Goal: Task Accomplishment & Management: Manage account settings

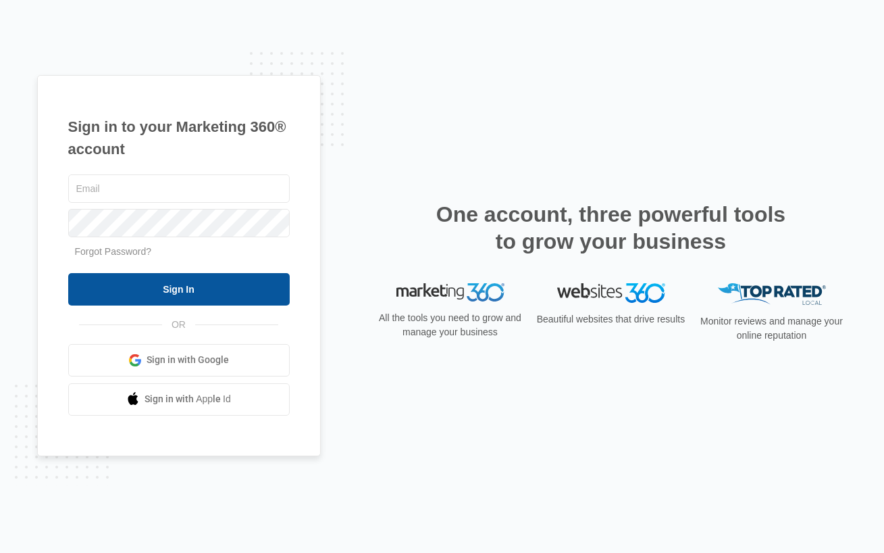
type input "[EMAIL_ADDRESS][DOMAIN_NAME]"
click at [150, 283] on input "Sign In" at bounding box center [179, 289] width 222 height 32
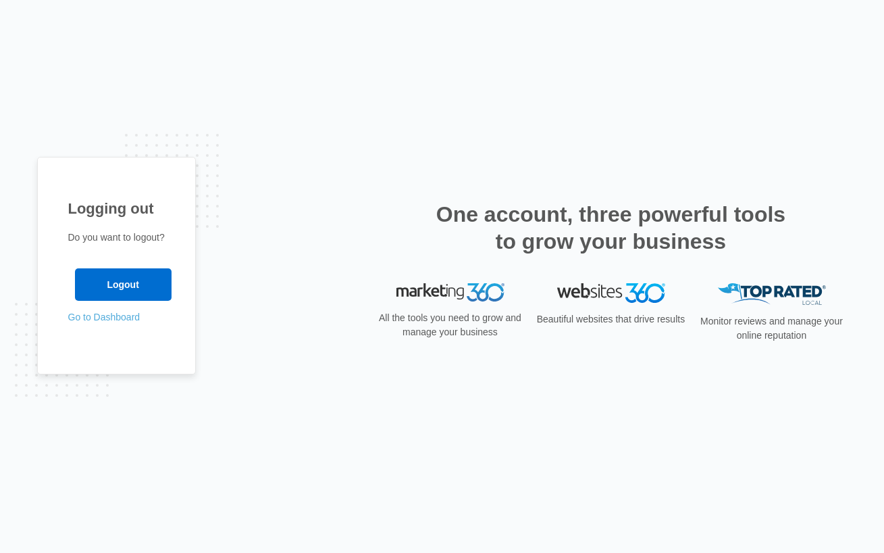
click at [116, 319] on link "Go to Dashboard" at bounding box center [104, 316] width 72 height 11
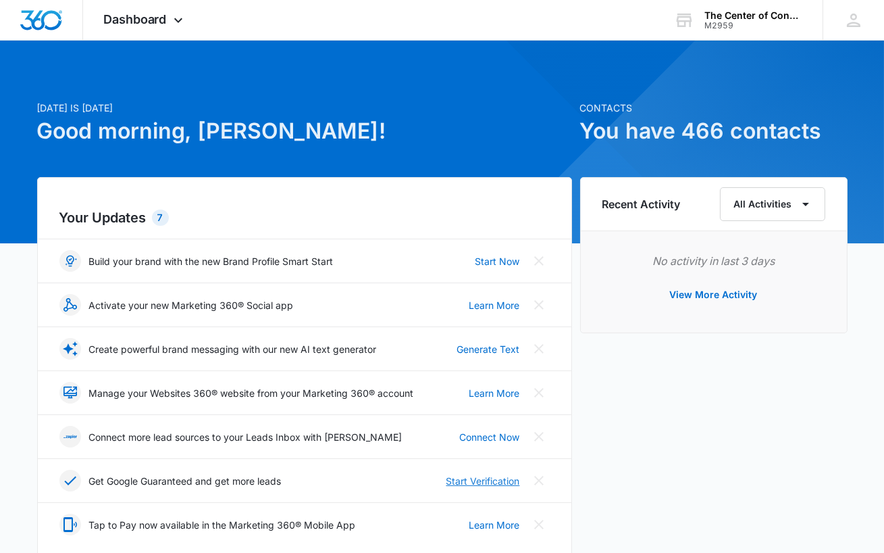
click at [474, 475] on link "Start Verification" at bounding box center [484, 481] width 74 height 14
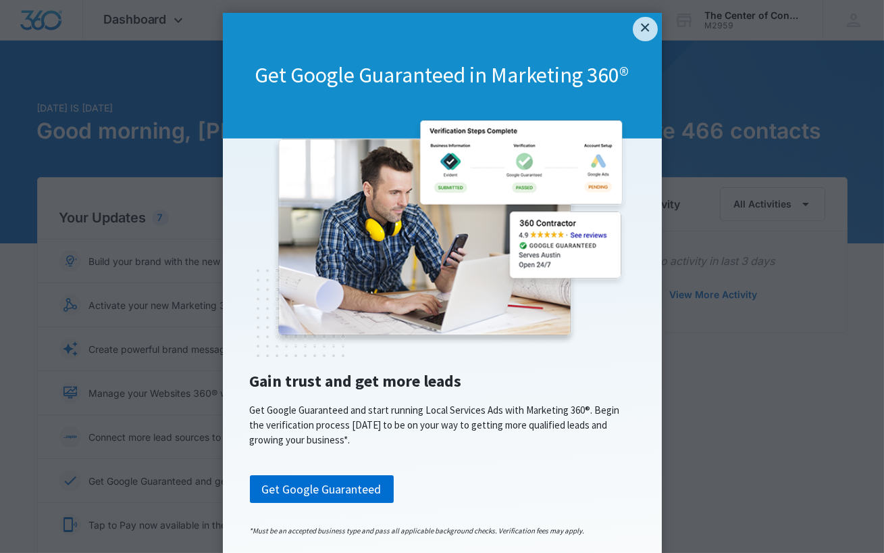
scroll to position [14, 0]
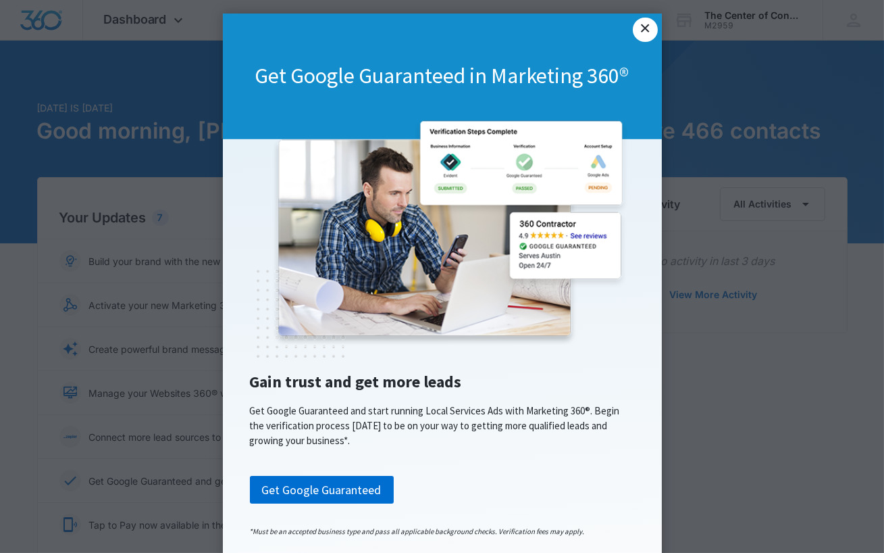
click at [644, 34] on link "×" at bounding box center [645, 30] width 24 height 24
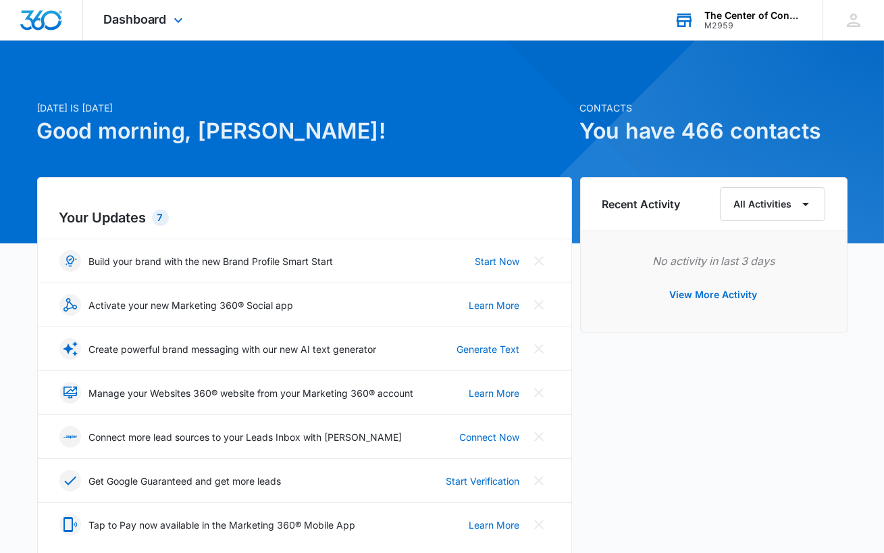
click at [733, 18] on div "The Center of Connected Living - [GEOGRAPHIC_DATA]" at bounding box center [754, 15] width 99 height 11
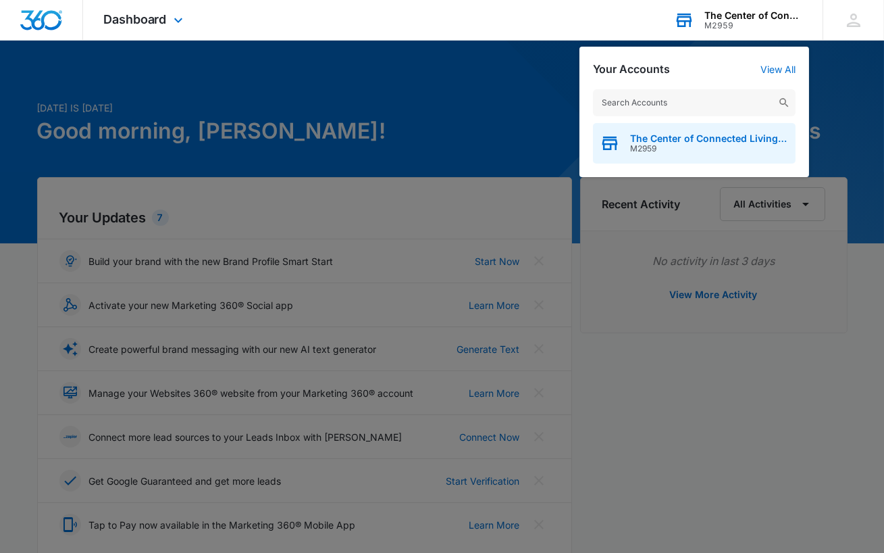
click at [684, 147] on span "M2959" at bounding box center [709, 148] width 159 height 9
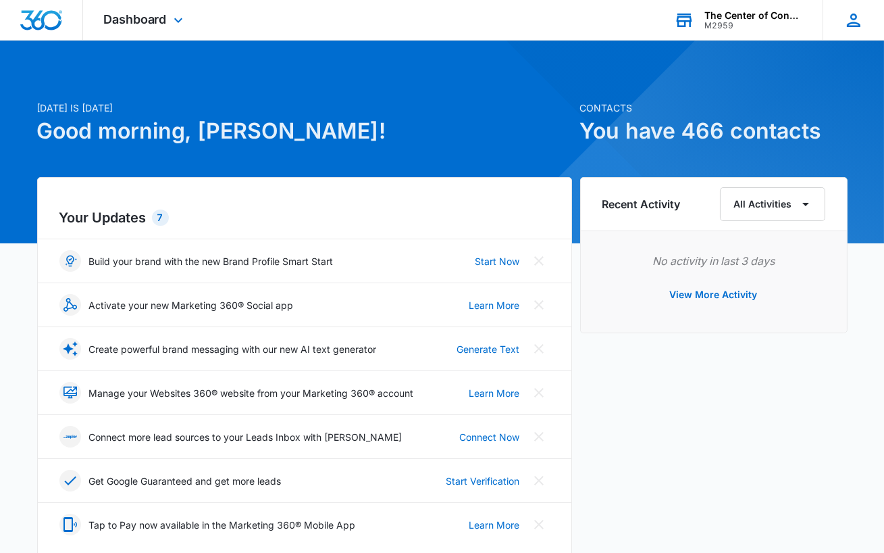
click at [852, 20] on icon at bounding box center [854, 20] width 20 height 20
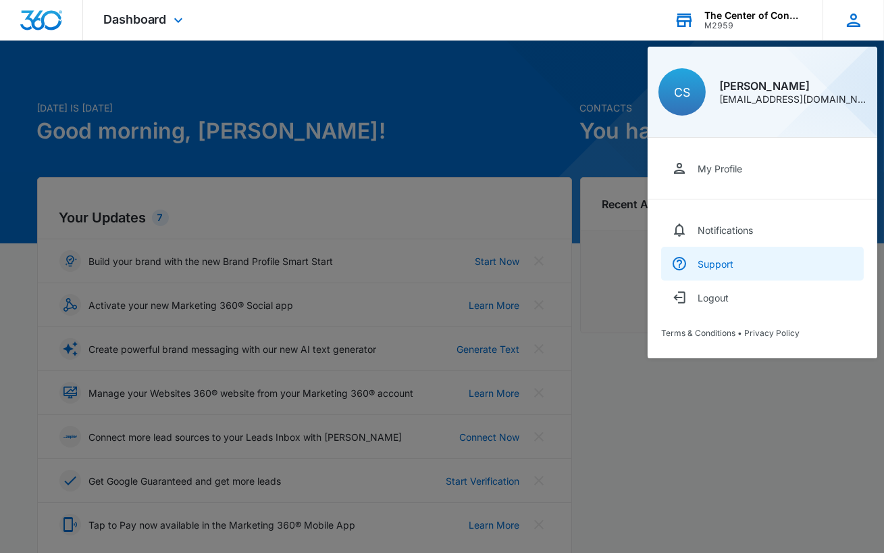
click at [705, 266] on div "Support" at bounding box center [716, 263] width 36 height 11
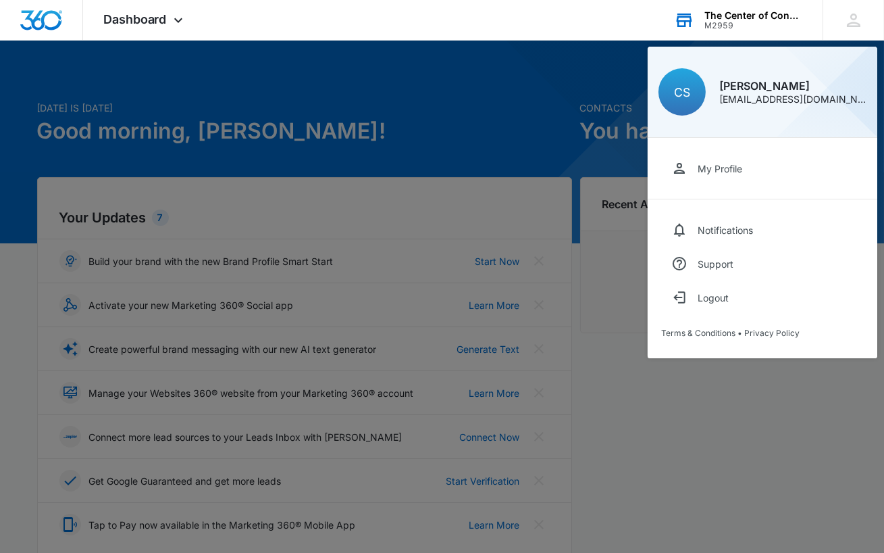
click at [684, 21] on icon at bounding box center [685, 21] width 16 height 11
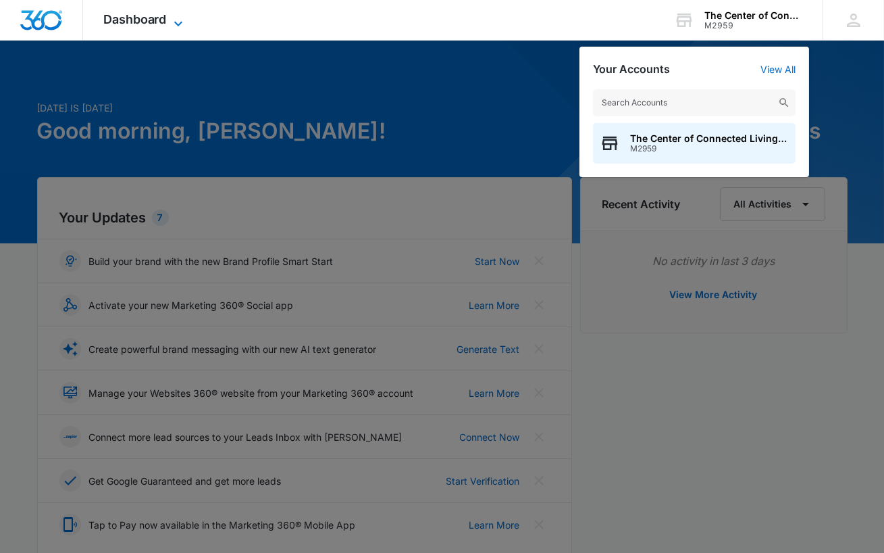
click at [136, 16] on span "Dashboard" at bounding box center [135, 19] width 64 height 14
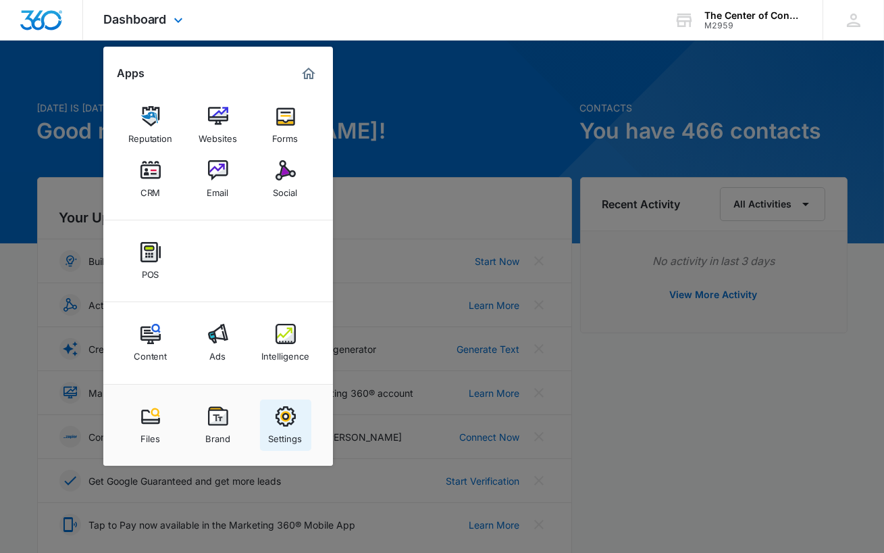
click at [291, 427] on div "Settings" at bounding box center [286, 435] width 34 height 18
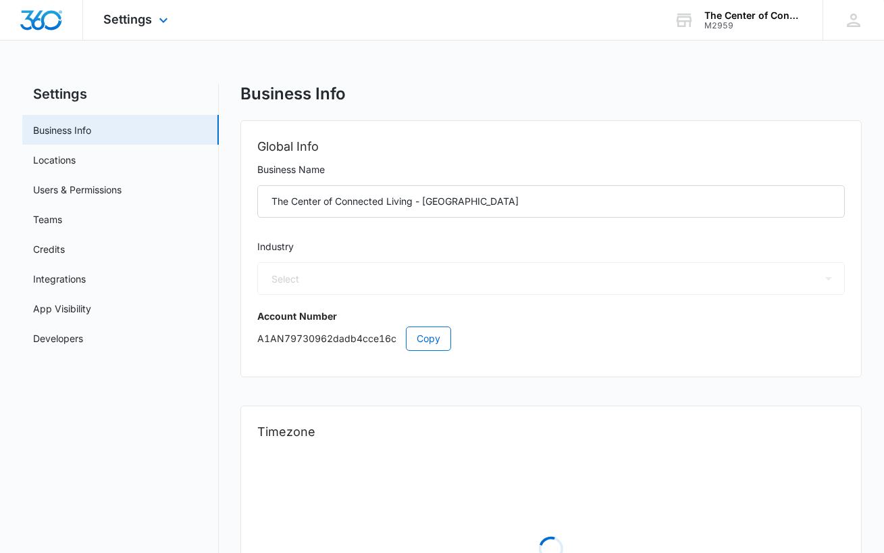
select select "33"
select select "US"
select select "America/[GEOGRAPHIC_DATA]"
click at [110, 186] on link "Users & Permissions" at bounding box center [77, 189] width 89 height 14
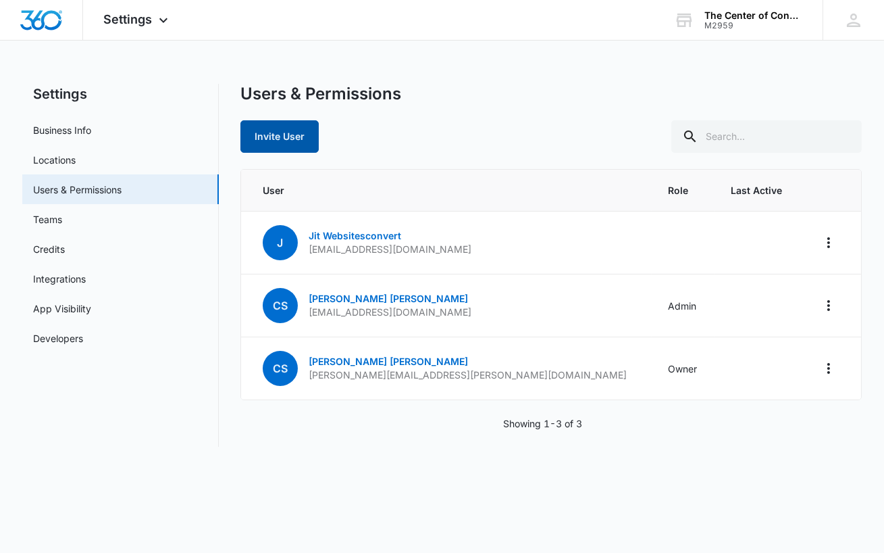
click at [285, 141] on button "Invite User" at bounding box center [280, 136] width 78 height 32
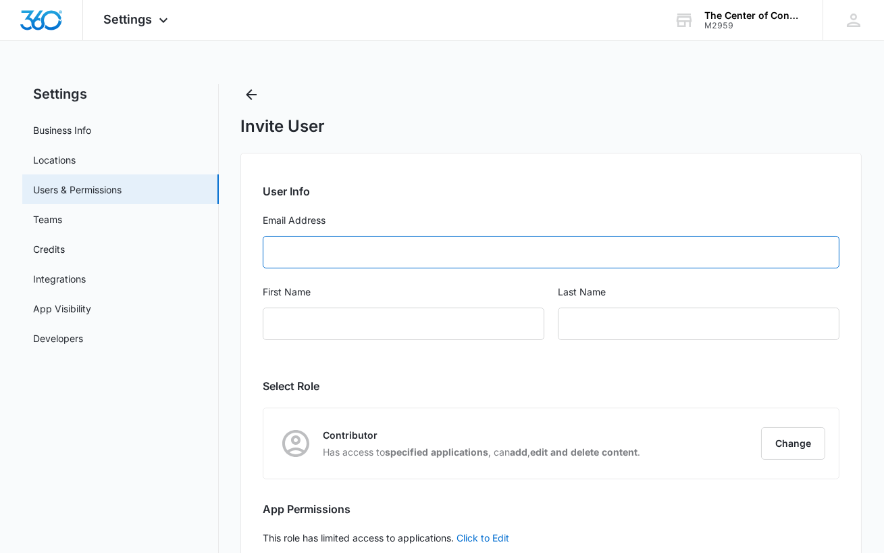
click at [341, 260] on input "Email Address" at bounding box center [552, 252] width 578 height 32
type input "[PERSON_NAME][EMAIL_ADDRESS][DOMAIN_NAME]"
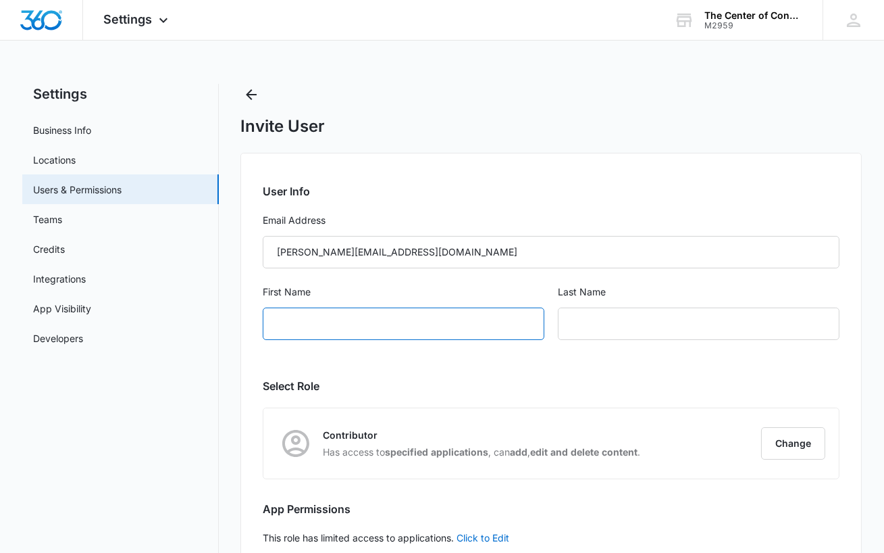
click at [334, 330] on input "First Name" at bounding box center [404, 323] width 282 height 32
type input "[PERSON_NAME]"
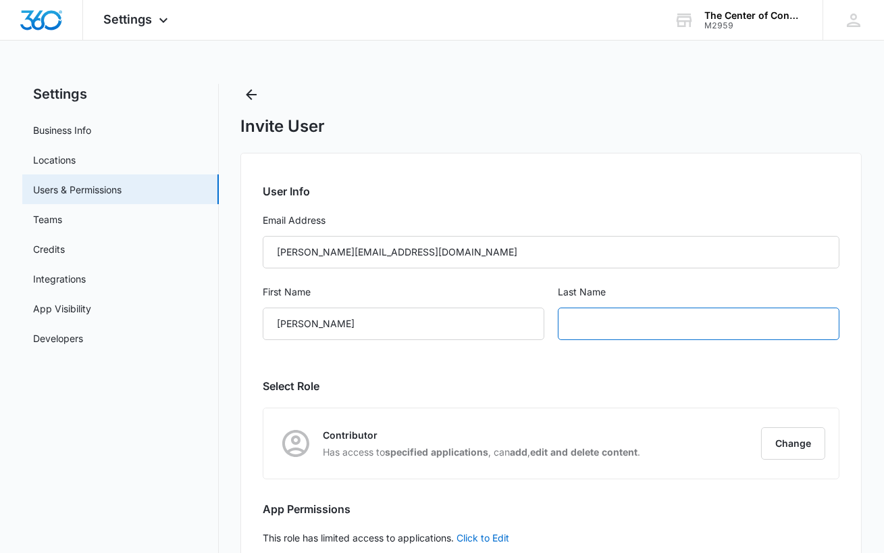
click at [609, 325] on input "text" at bounding box center [699, 323] width 282 height 32
type input "[PERSON_NAME]"
click at [588, 373] on div "User Info Email Address [PERSON_NAME][EMAIL_ADDRESS][DOMAIN_NAME] First Name [P…" at bounding box center [552, 386] width 622 height 466
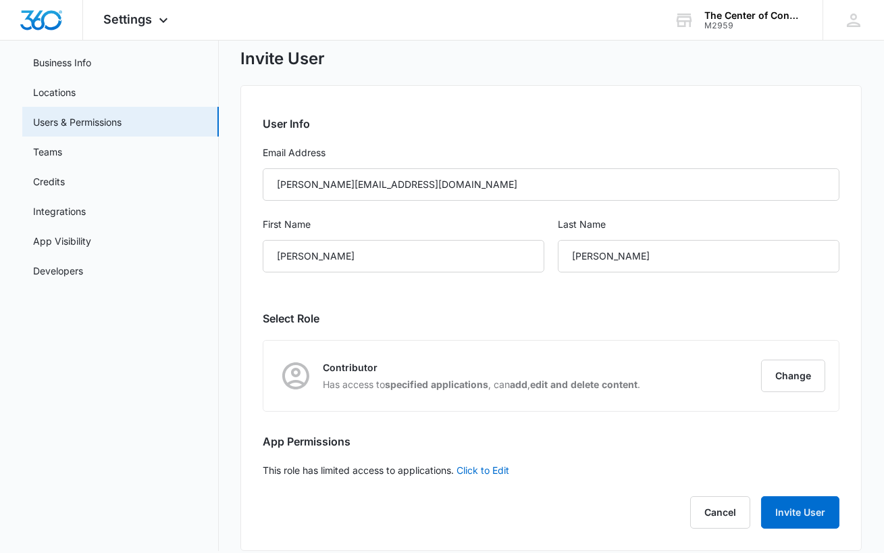
scroll to position [81, 0]
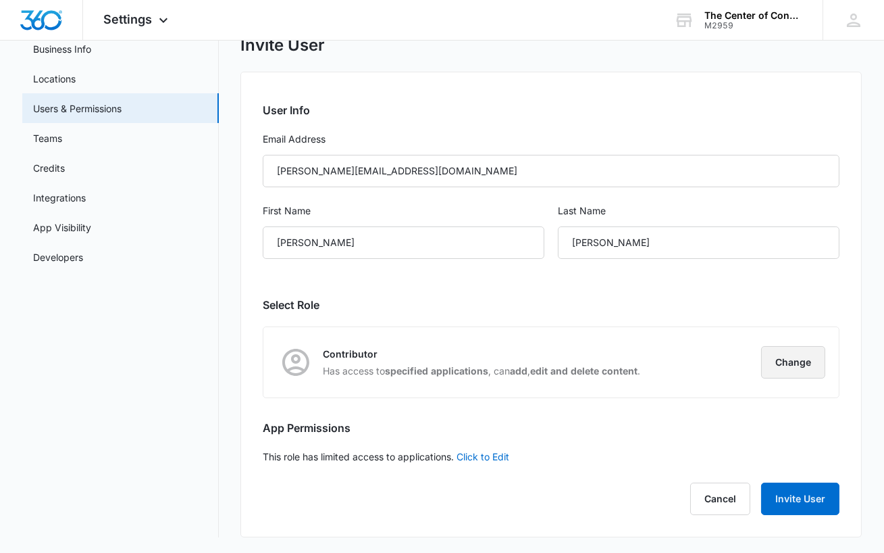
click at [799, 362] on button "Change" at bounding box center [793, 362] width 64 height 32
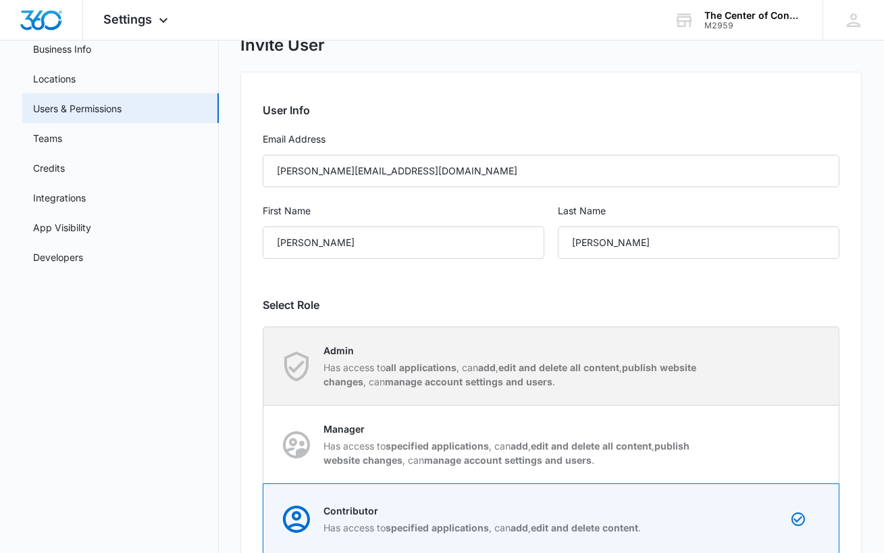
click at [680, 363] on p "Has access to all applications , can add , edit and delete all content , publis…" at bounding box center [514, 374] width 380 height 28
click at [264, 366] on input "Admin Has access to all applications , can add , edit and delete all content , …" at bounding box center [264, 366] width 1 height 1
radio input "true"
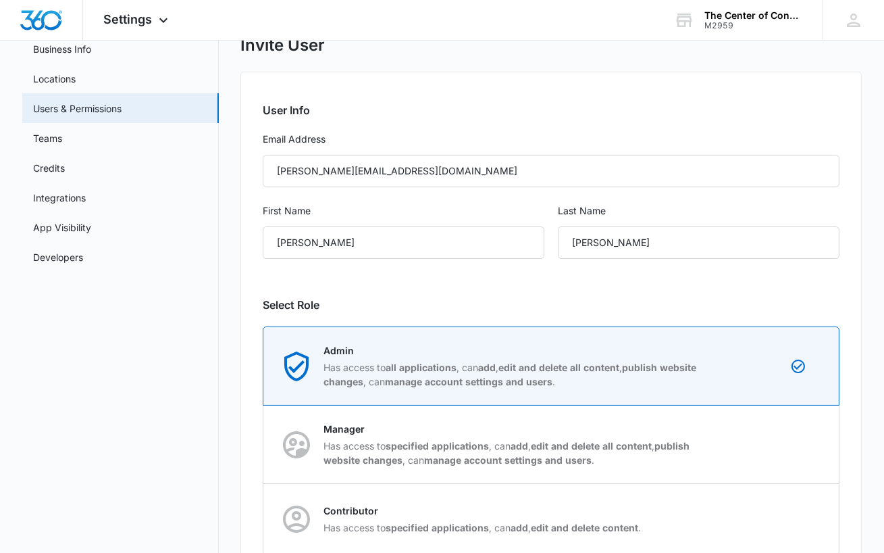
click at [651, 288] on div "User Info Email Address [PERSON_NAME][EMAIL_ADDRESS][DOMAIN_NAME] First Name [P…" at bounding box center [552, 383] width 622 height 622
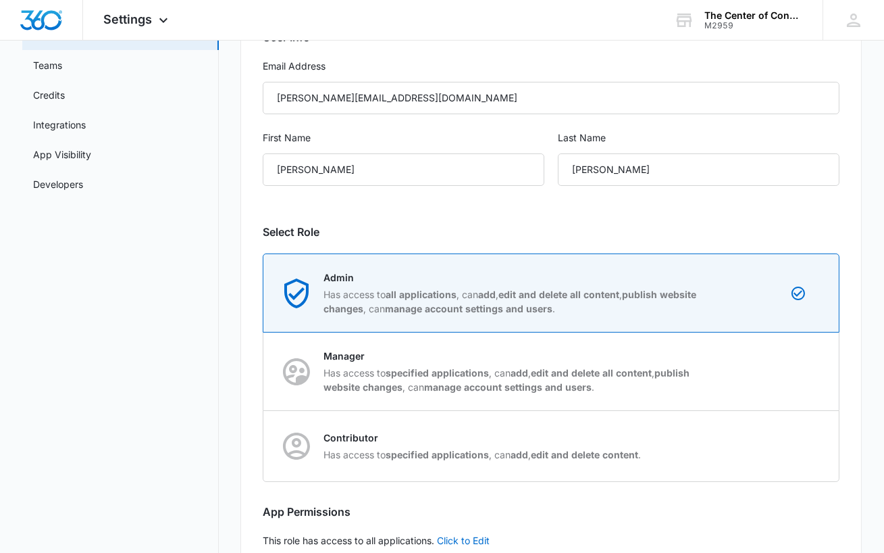
scroll to position [238, 0]
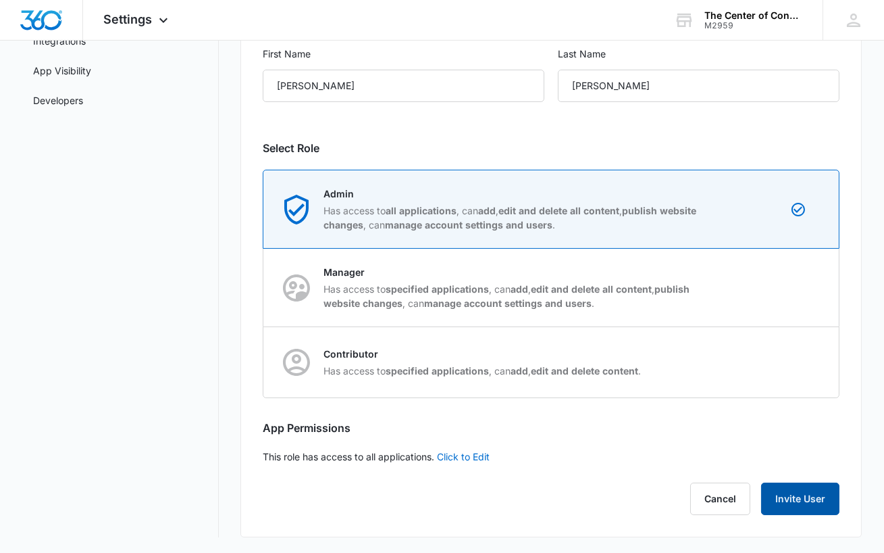
click at [805, 497] on button "Invite User" at bounding box center [800, 498] width 78 height 32
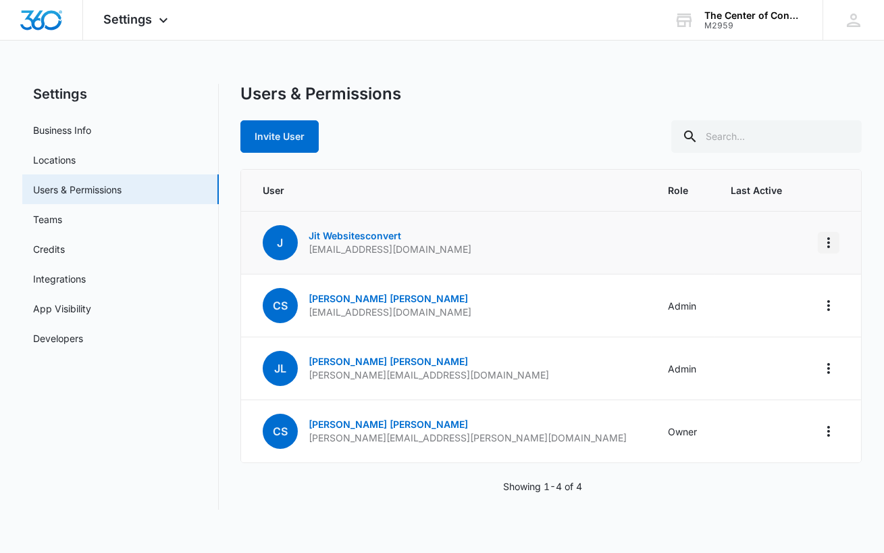
click at [830, 245] on icon "Actions" at bounding box center [829, 242] width 16 height 16
click at [348, 230] on link "Jit Websitesconvert" at bounding box center [355, 235] width 93 height 11
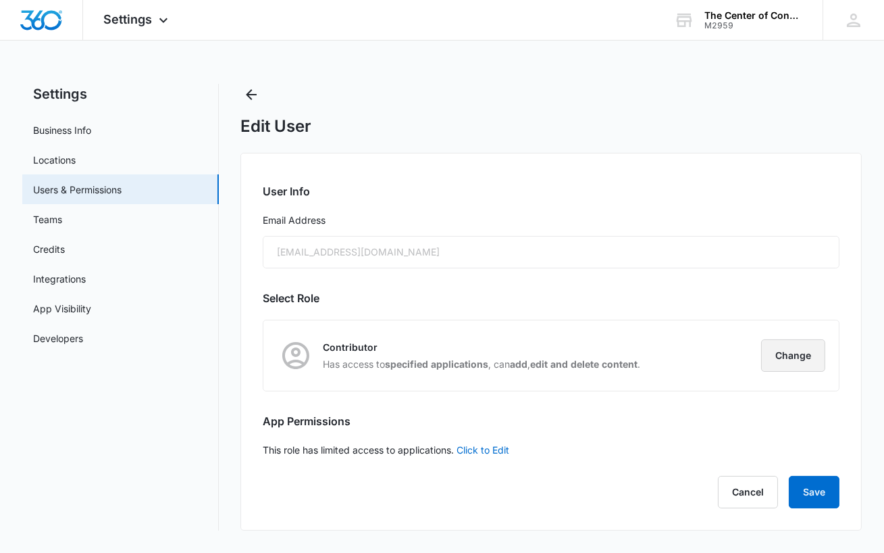
click at [790, 356] on button "Change" at bounding box center [793, 355] width 64 height 32
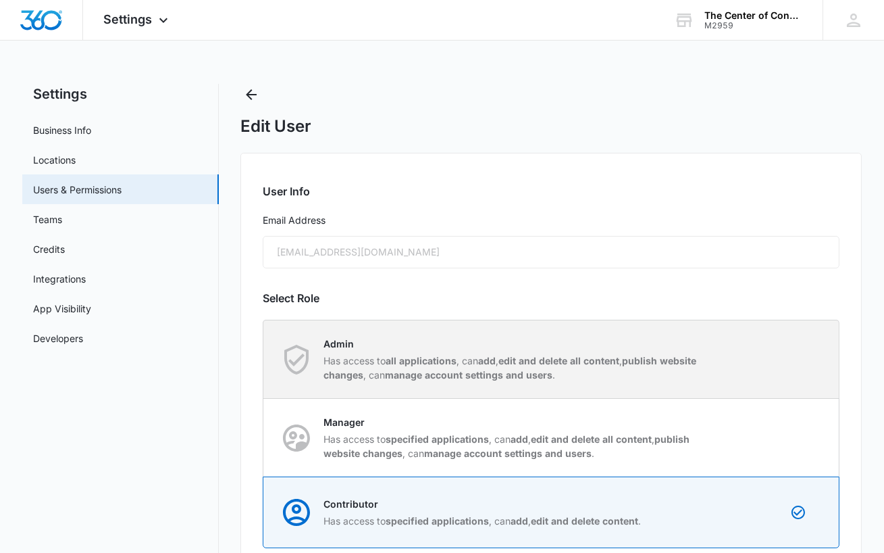
click at [695, 368] on p "Has access to all applications , can add , edit and delete all content , publis…" at bounding box center [514, 367] width 380 height 28
click at [264, 359] on input "Admin Has access to all applications , can add , edit and delete all content , …" at bounding box center [264, 359] width 1 height 1
radio input "true"
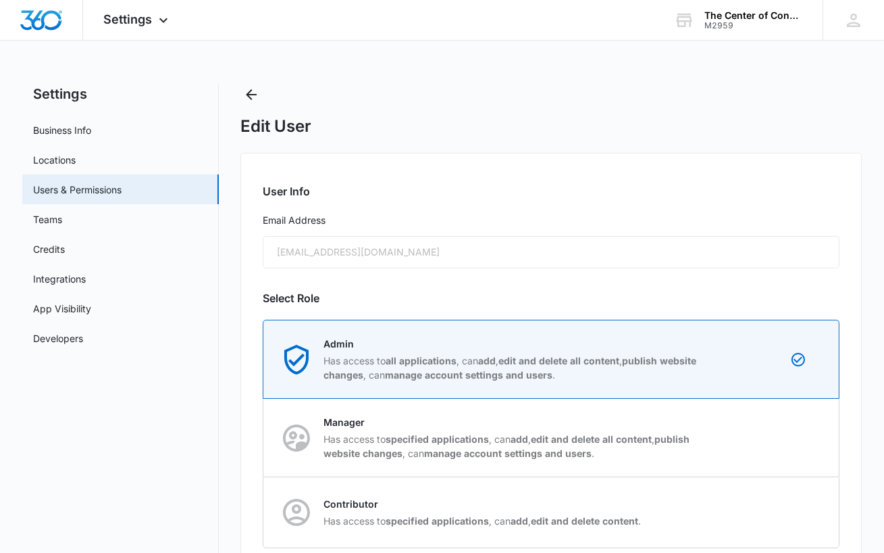
click at [731, 291] on h2 "Select Role" at bounding box center [552, 298] width 578 height 16
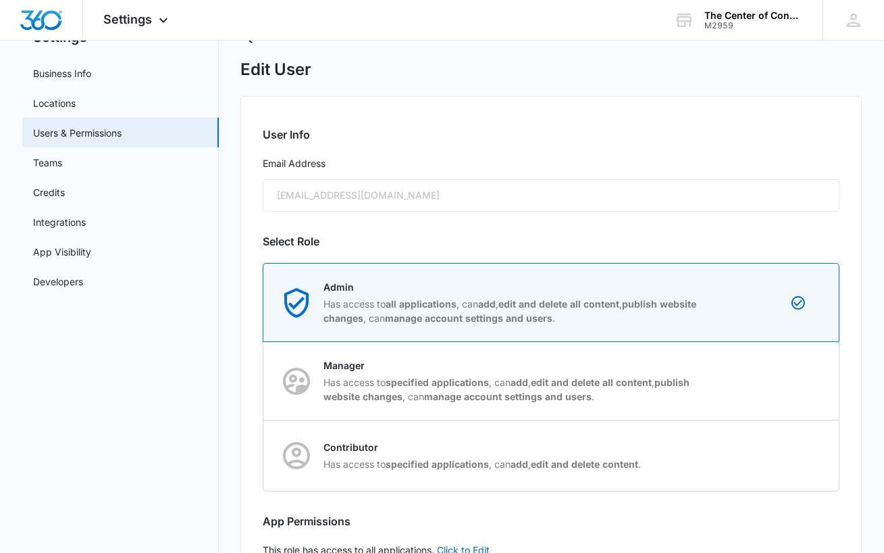
scroll to position [150, 0]
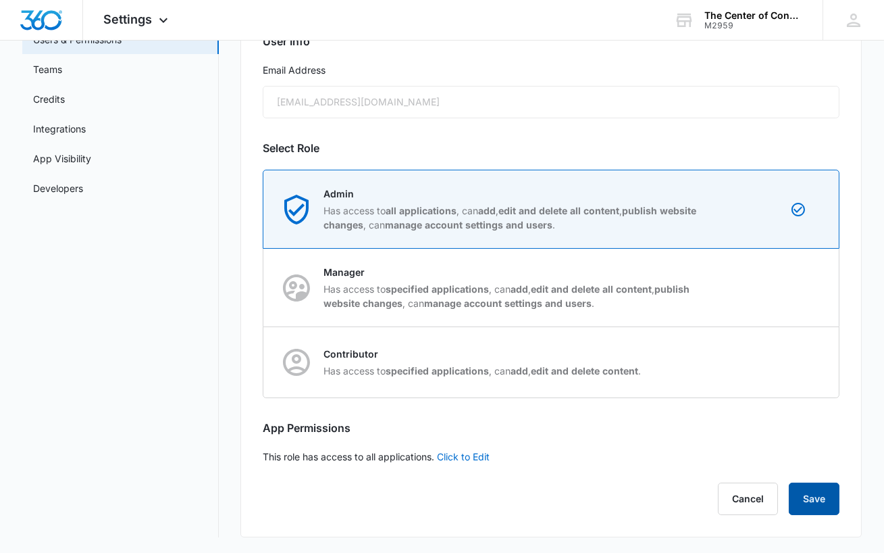
click at [820, 505] on button "Save" at bounding box center [814, 498] width 51 height 32
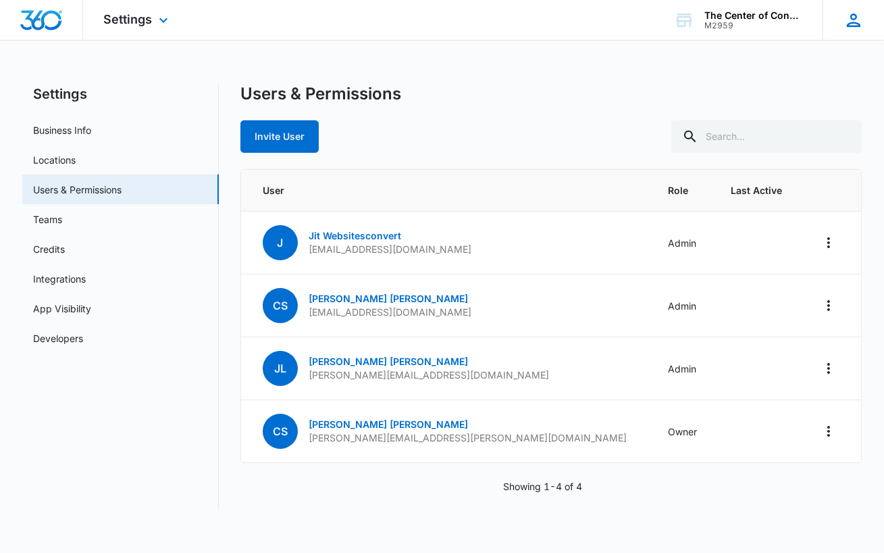
click at [848, 14] on icon at bounding box center [854, 20] width 20 height 20
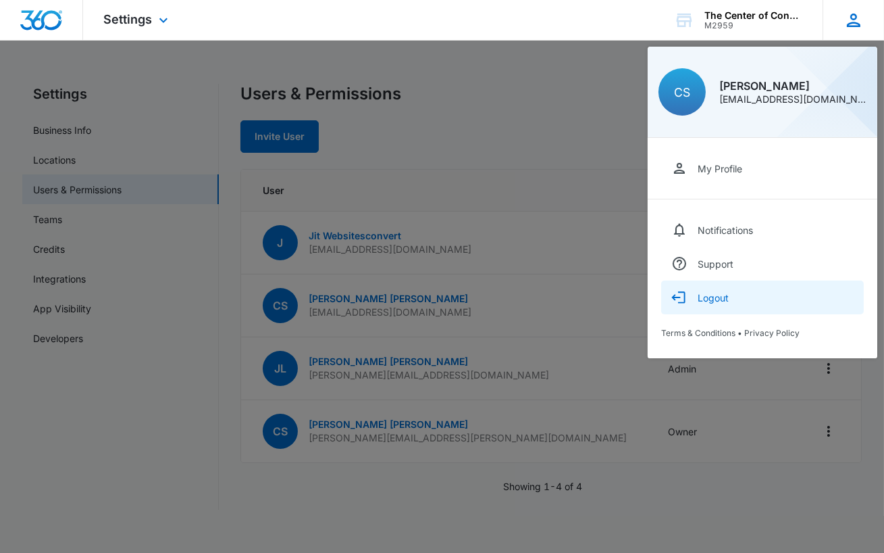
click at [709, 297] on div "Logout" at bounding box center [713, 297] width 31 height 11
